Goal: Information Seeking & Learning: Learn about a topic

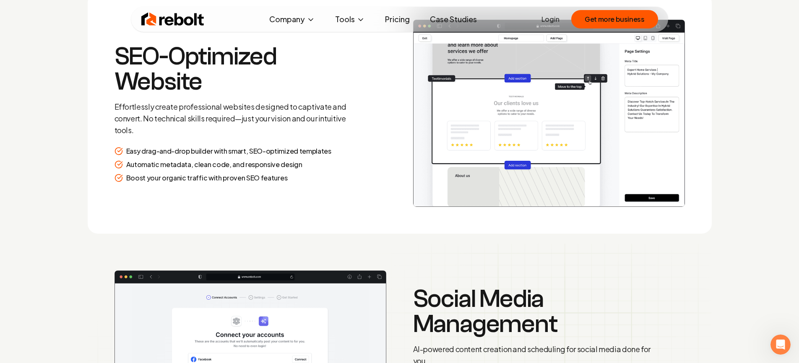
scroll to position [1174, 0]
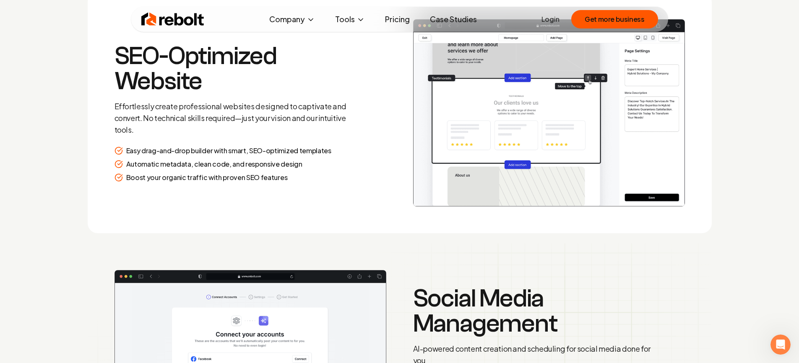
click at [117, 56] on h3 "SEO-Optimized Website" at bounding box center [234, 69] width 241 height 50
drag, startPoint x: 117, startPoint y: 56, endPoint x: 130, endPoint y: 54, distance: 13.2
click at [130, 54] on h3 "SEO-Optimized Website" at bounding box center [234, 69] width 241 height 50
drag, startPoint x: 170, startPoint y: 57, endPoint x: 172, endPoint y: 63, distance: 5.8
click at [170, 59] on h3 "SEO-Optimized Website" at bounding box center [234, 69] width 241 height 50
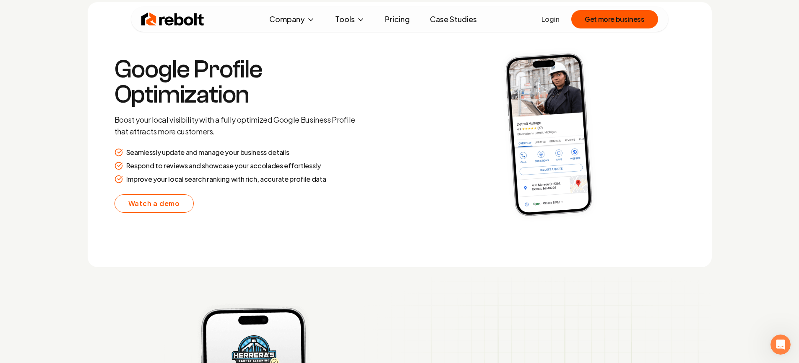
scroll to position [1677, 0]
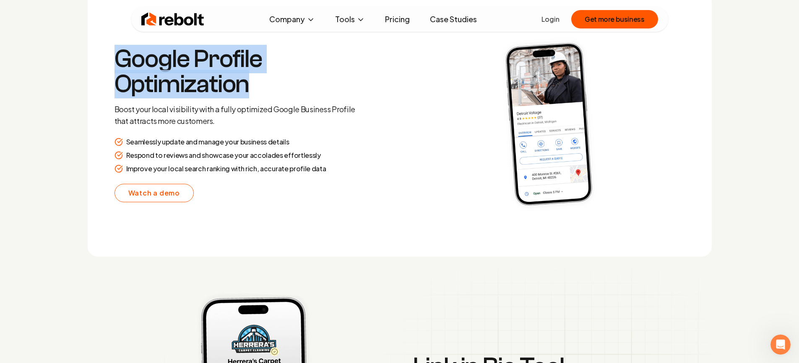
drag, startPoint x: 109, startPoint y: 60, endPoint x: 238, endPoint y: 86, distance: 131.4
click at [282, 96] on section "Google Profile Optimization Boost your local visibility with a fully optimized …" at bounding box center [400, 124] width 624 height 265
click at [267, 80] on h3 "Google Profile Optimization" at bounding box center [234, 72] width 241 height 50
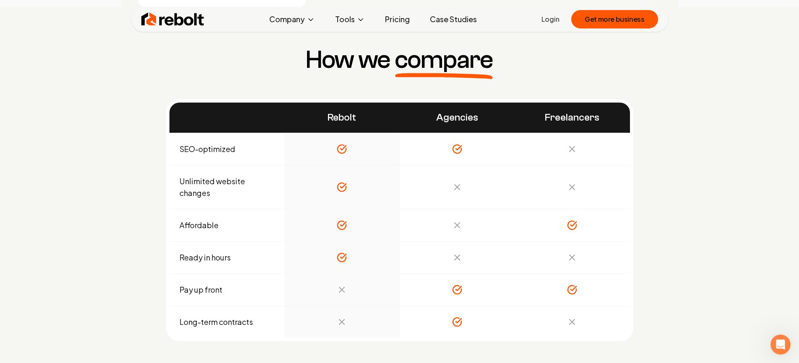
scroll to position [2850, 0]
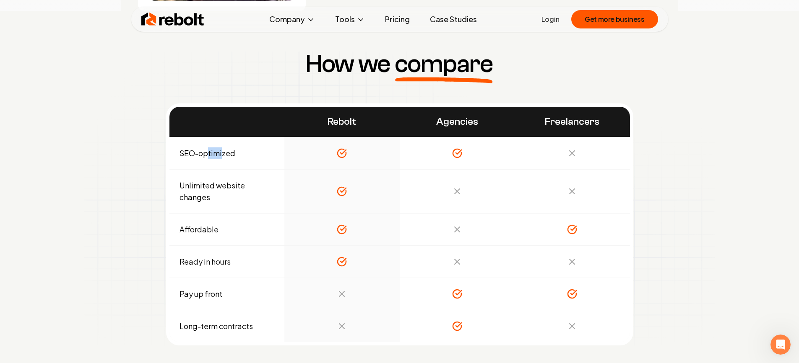
drag, startPoint x: 210, startPoint y: 150, endPoint x: 223, endPoint y: 150, distance: 12.6
click at [223, 150] on td "SEO-optimized" at bounding box center [226, 153] width 115 height 32
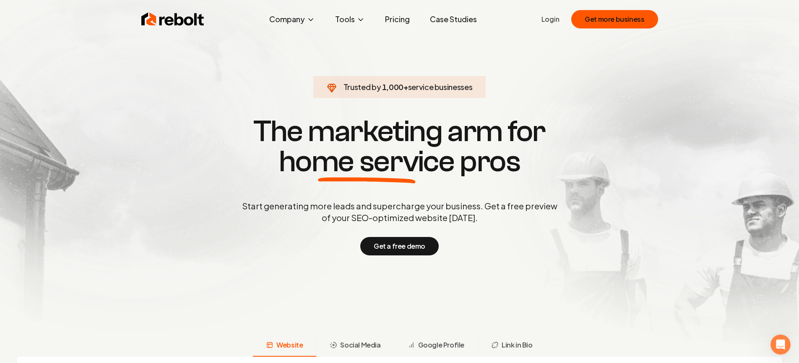
scroll to position [0, 0]
